Goal: Navigation & Orientation: Understand site structure

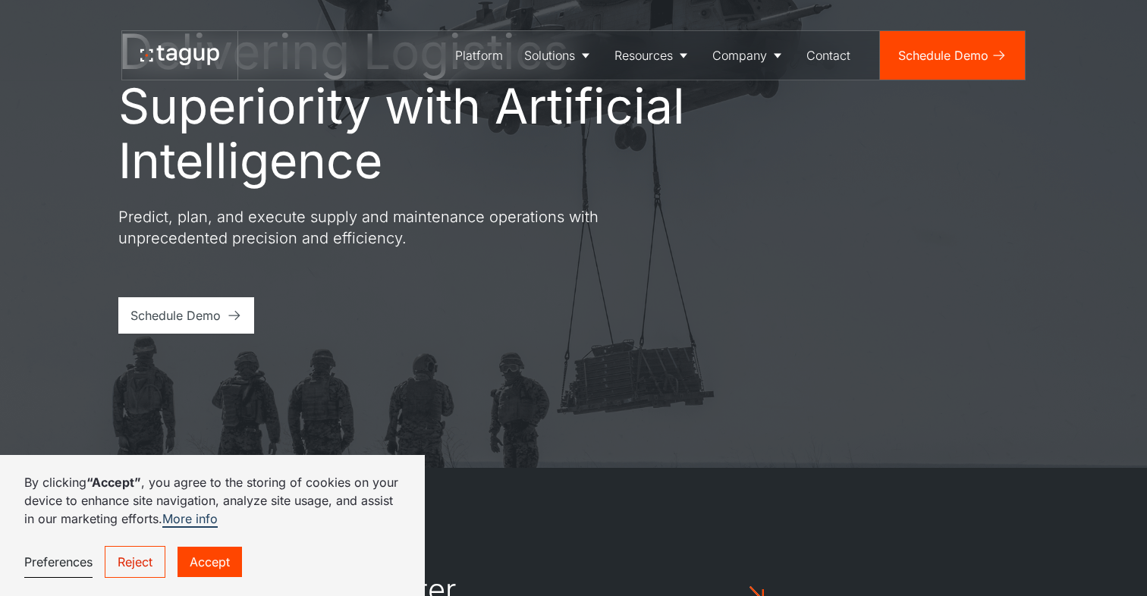
scroll to position [145, 0]
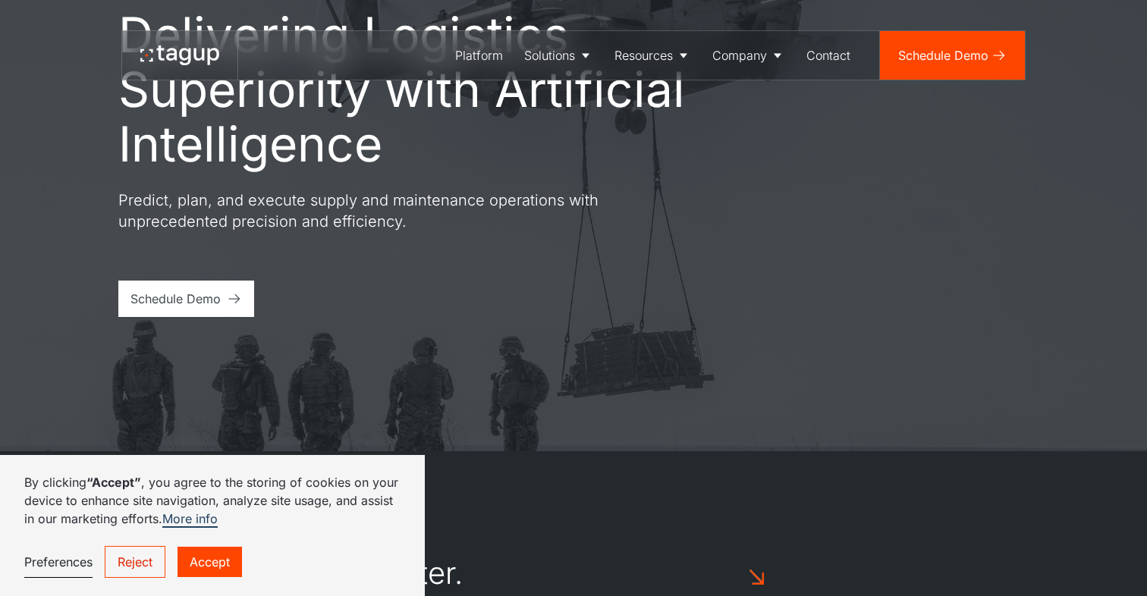
click at [217, 556] on link "Accept" at bounding box center [210, 562] width 64 height 30
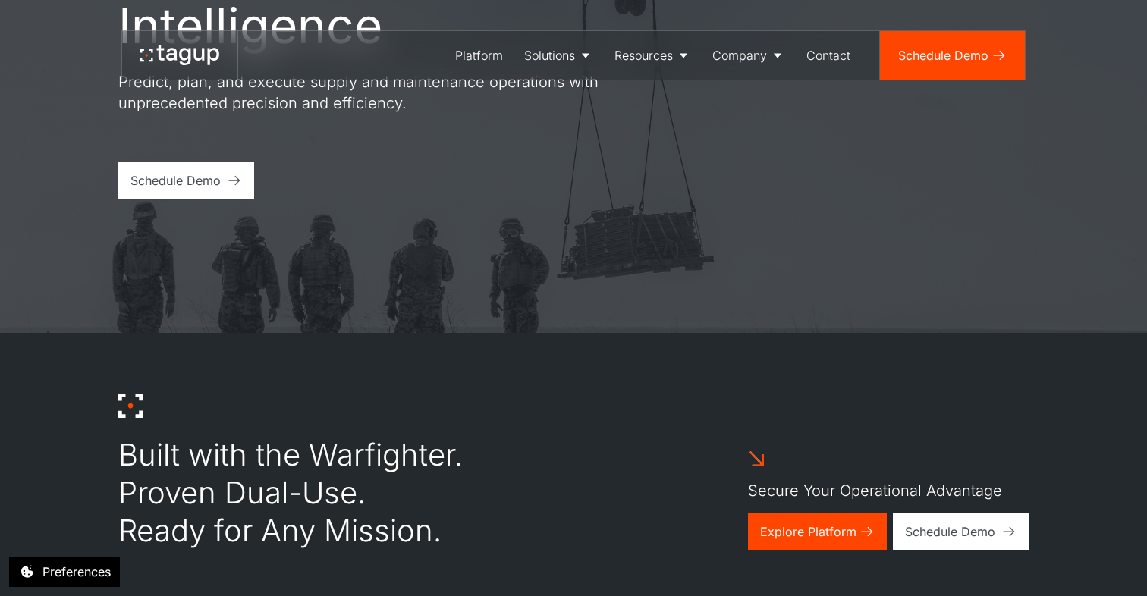
scroll to position [0, 0]
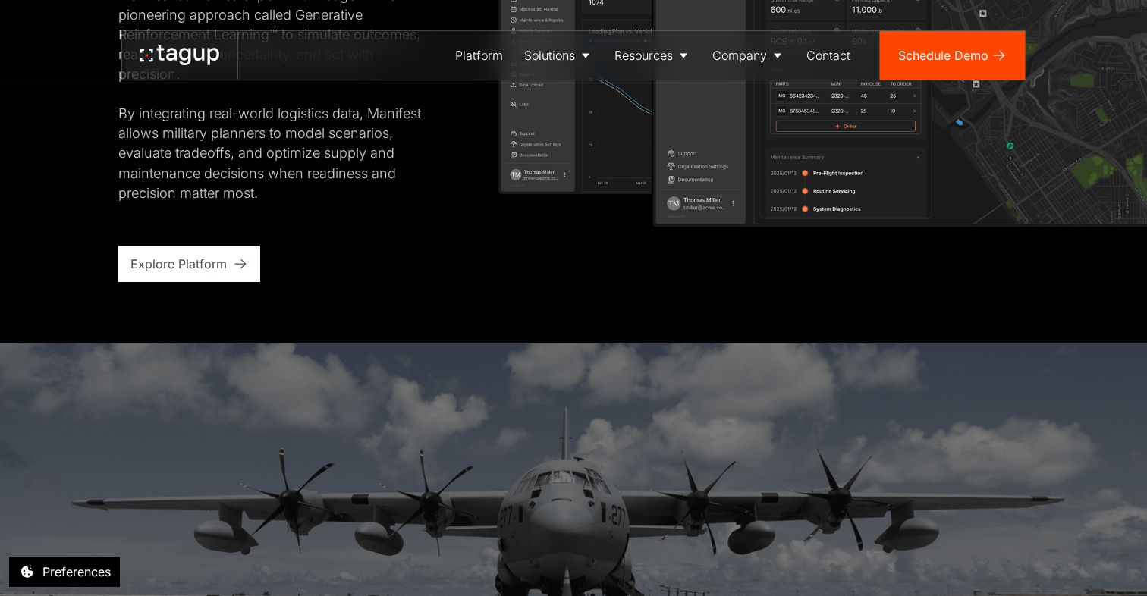
scroll to position [2998, 0]
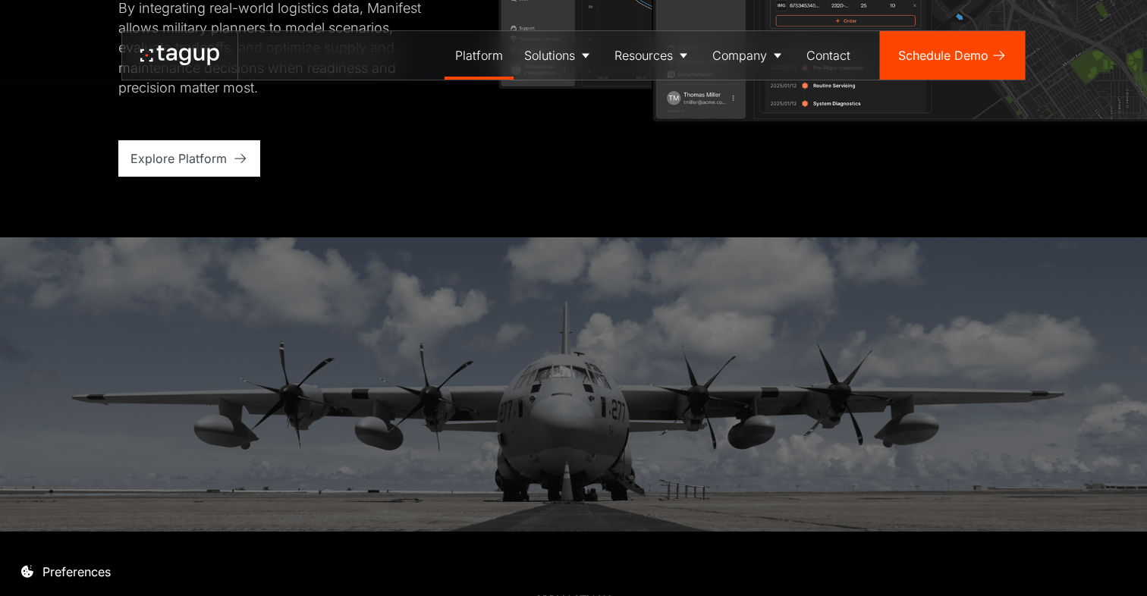
click at [492, 64] on link "Platform" at bounding box center [479, 55] width 69 height 49
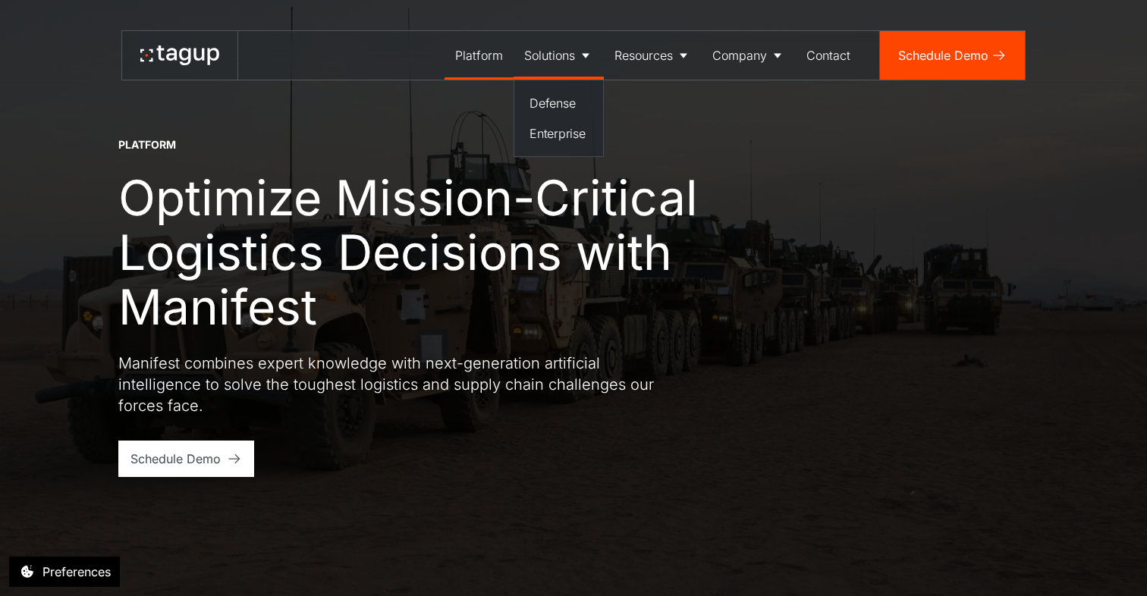
click at [574, 59] on link "Solutions" at bounding box center [559, 55] width 90 height 49
click at [574, 59] on div "Solutions" at bounding box center [549, 55] width 51 height 18
click at [568, 67] on link "Solutions" at bounding box center [559, 55] width 90 height 49
click at [574, 71] on link "Solutions" at bounding box center [559, 55] width 90 height 49
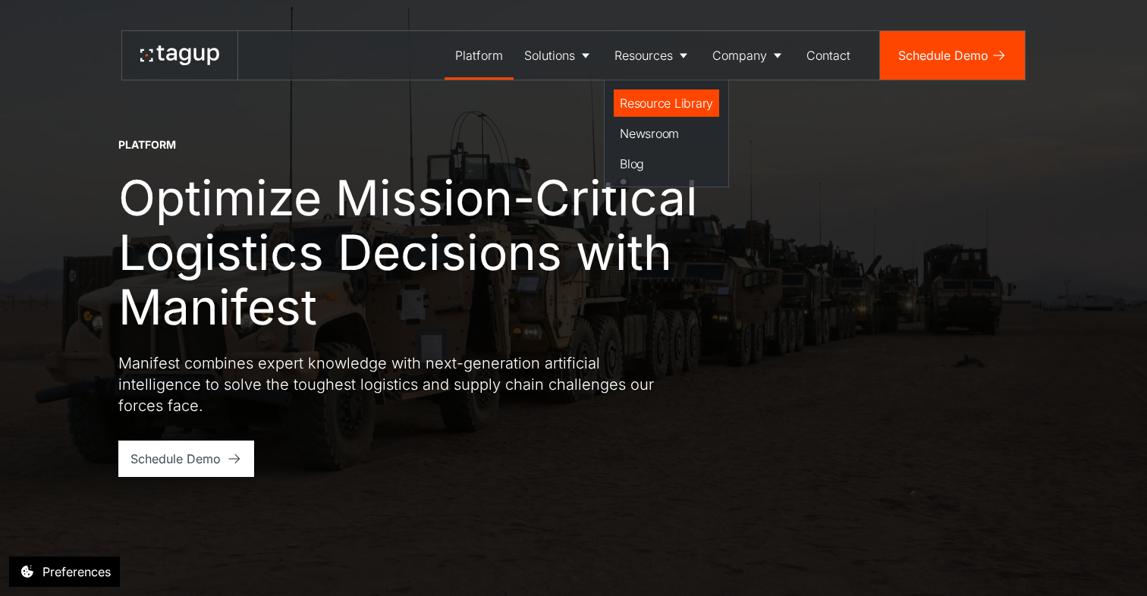
click at [668, 115] on link "Resource Library" at bounding box center [666, 103] width 105 height 27
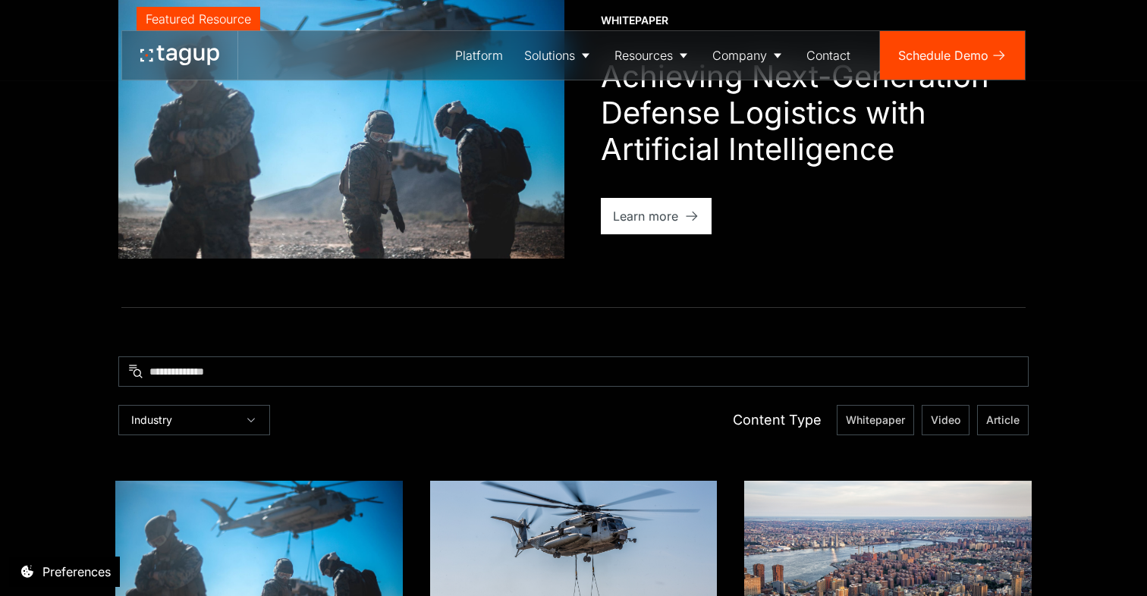
scroll to position [237, 0]
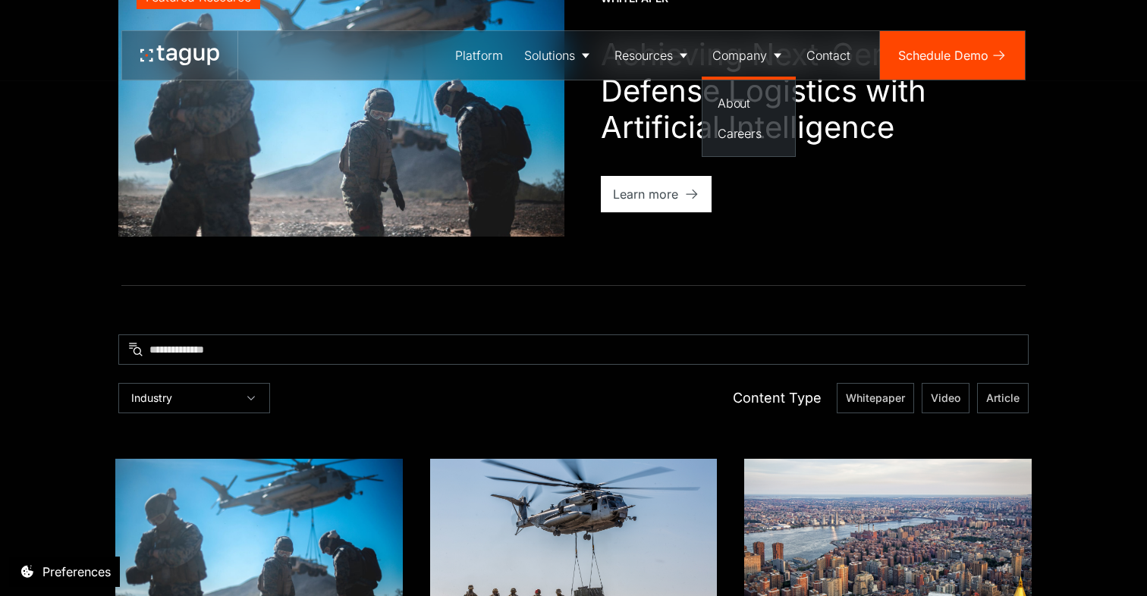
click at [729, 68] on link "Company" at bounding box center [749, 55] width 94 height 49
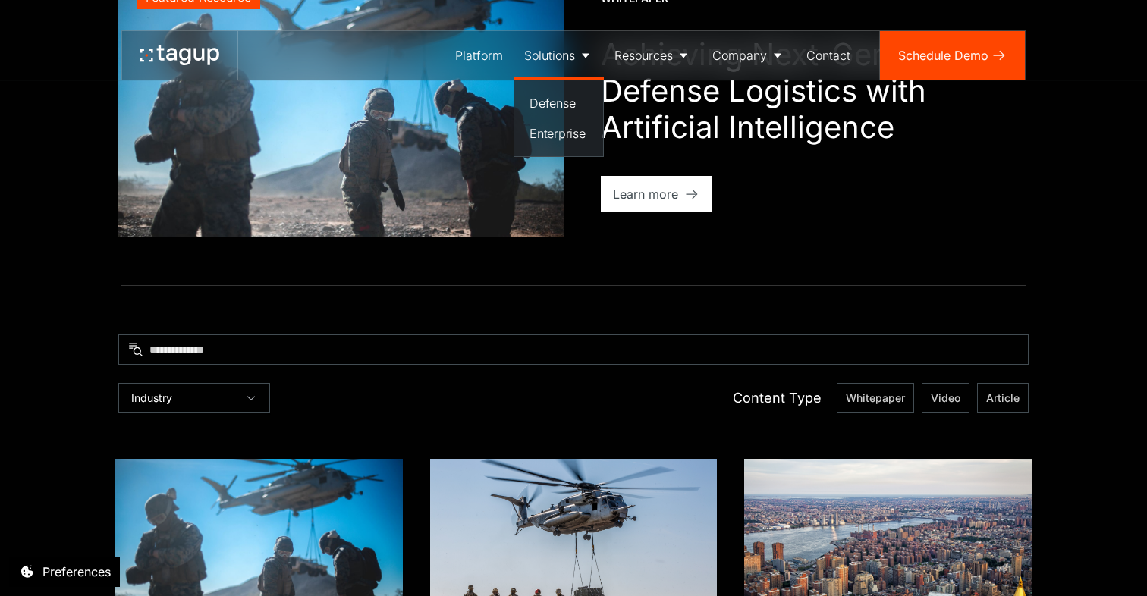
click at [552, 64] on div "Solutions" at bounding box center [549, 55] width 51 height 18
click at [551, 64] on div "Solutions" at bounding box center [549, 55] width 51 height 18
click at [557, 97] on div "Defense" at bounding box center [559, 103] width 58 height 18
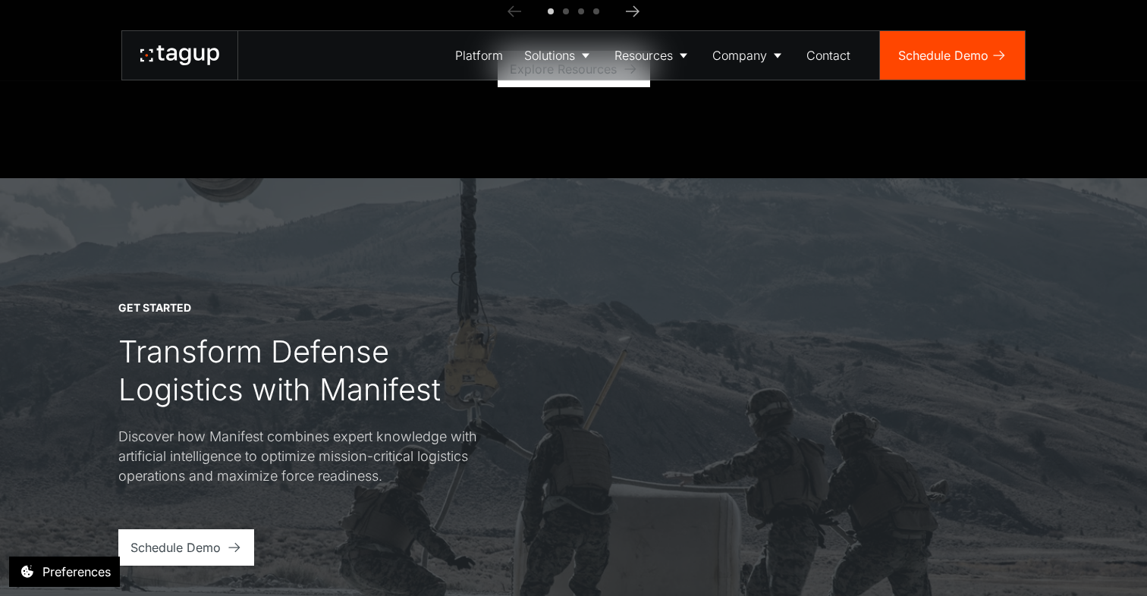
scroll to position [4931, 0]
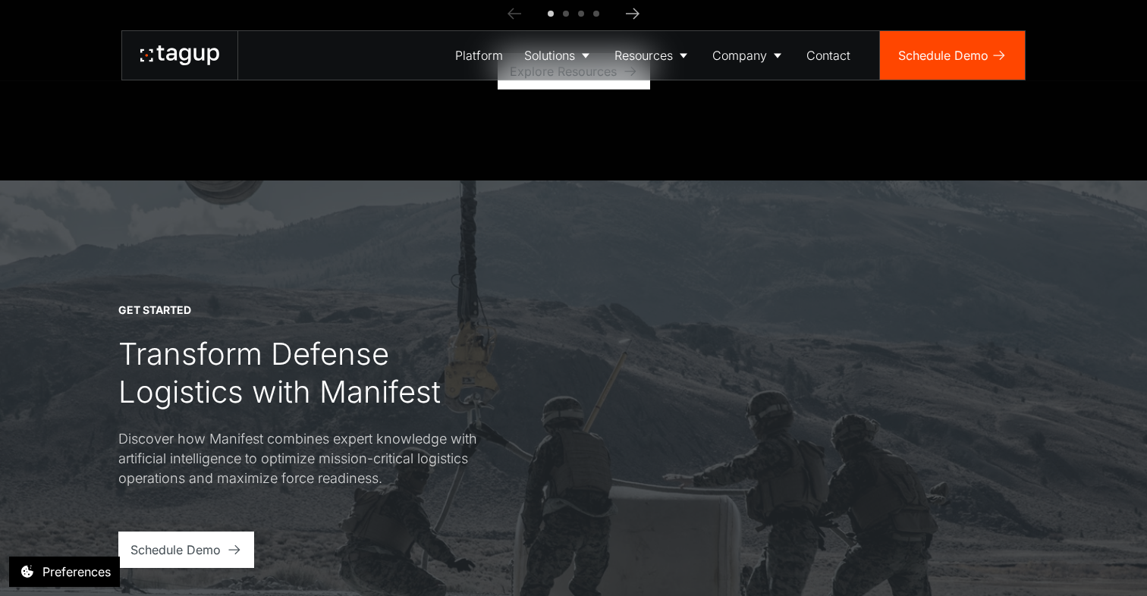
click at [195, 68] on link at bounding box center [179, 55] width 115 height 49
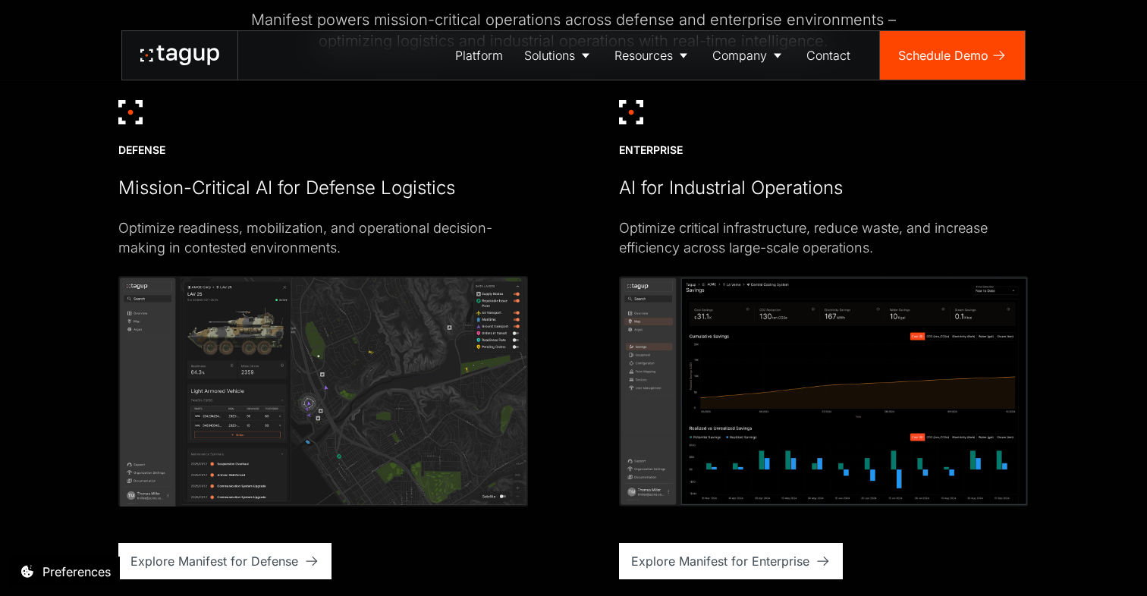
scroll to position [3671, 0]
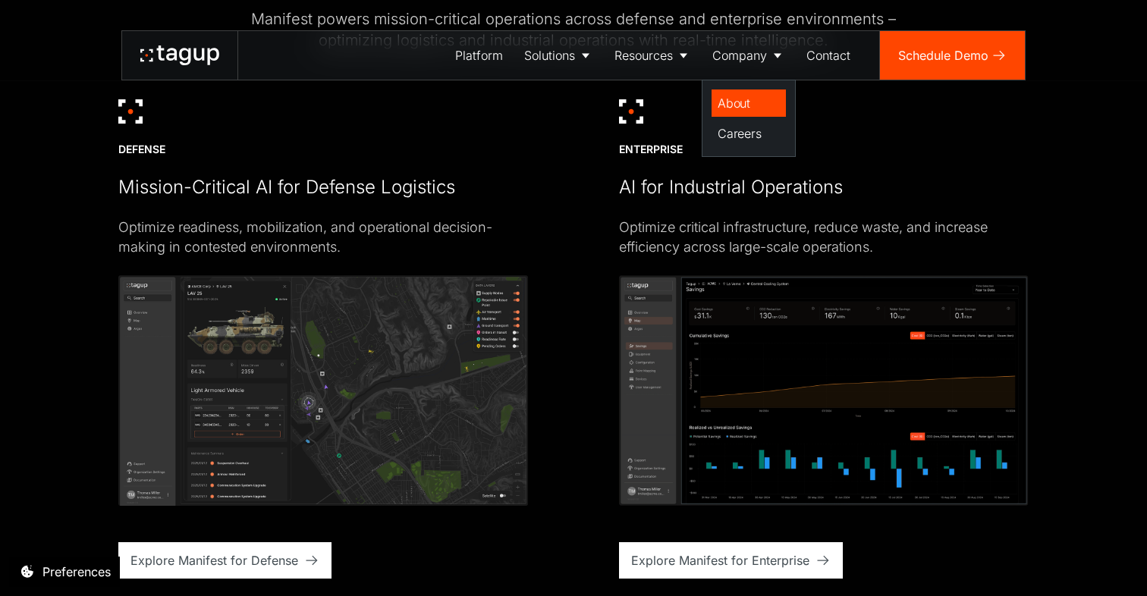
click at [734, 94] on div "About" at bounding box center [749, 103] width 62 height 18
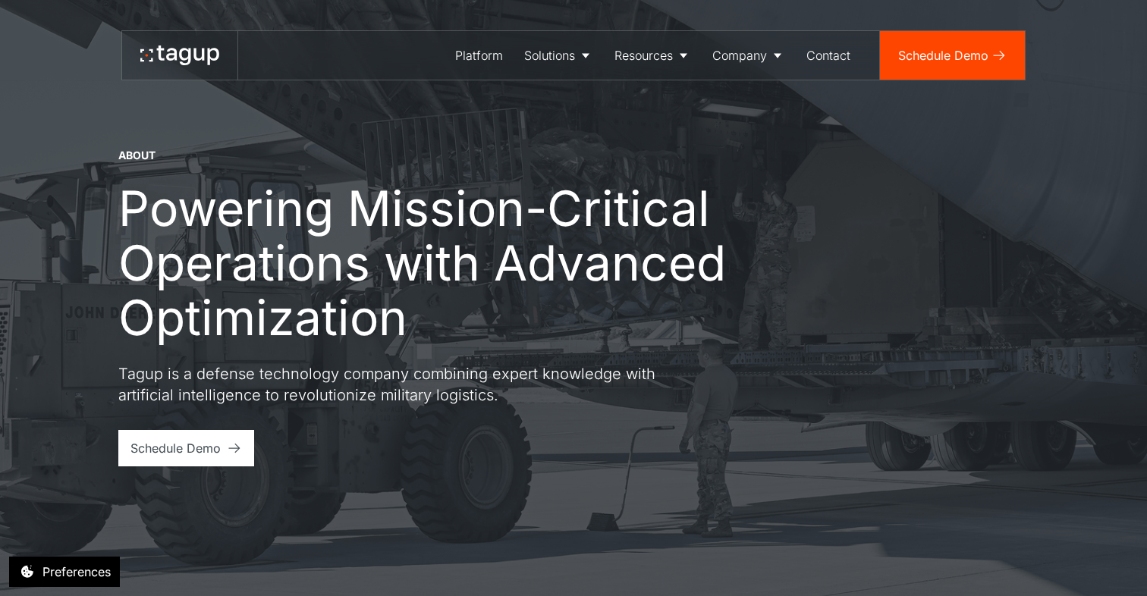
click at [212, 68] on link at bounding box center [179, 55] width 115 height 49
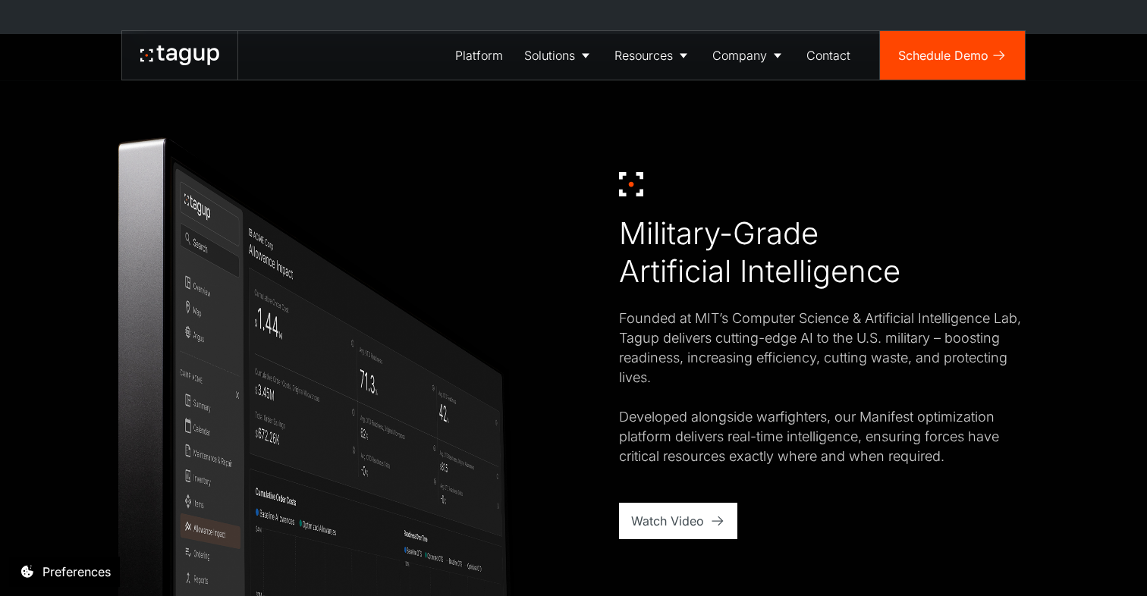
scroll to position [841, 0]
